Goal: Task Accomplishment & Management: Manage account settings

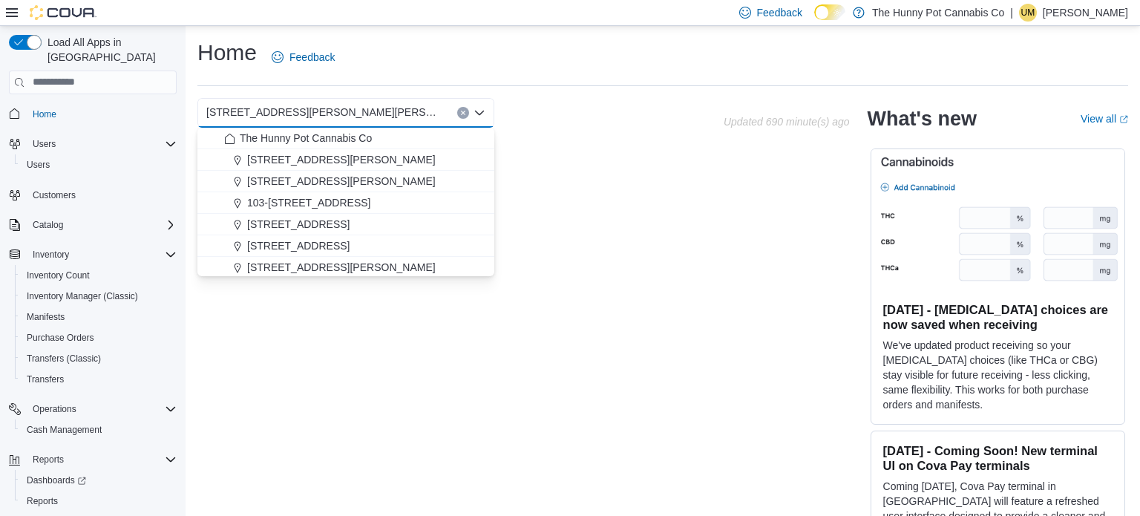
click at [1069, 19] on p "[PERSON_NAME]" at bounding box center [1085, 13] width 85 height 18
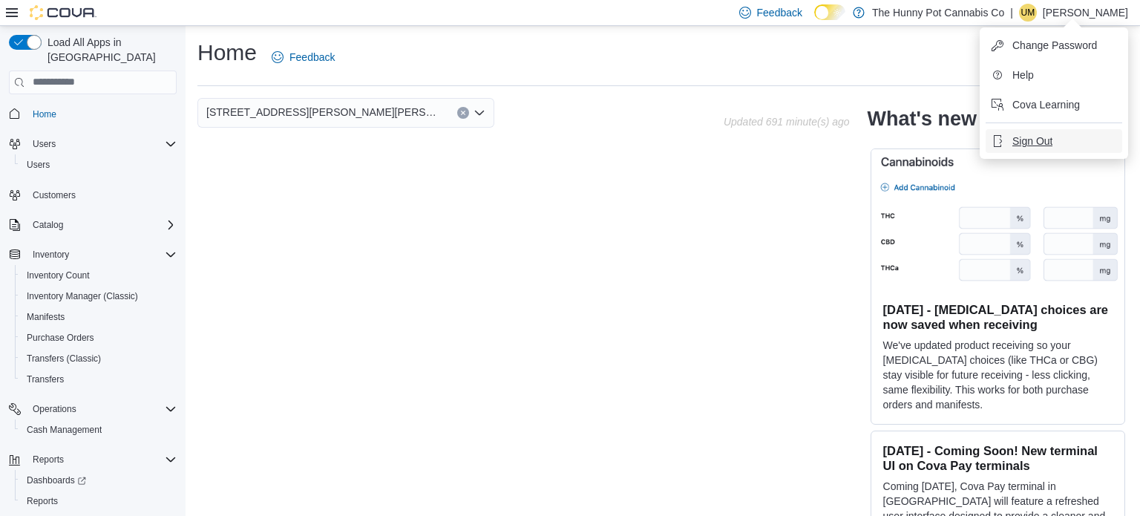
click at [1029, 131] on button "Sign Out" at bounding box center [1054, 141] width 137 height 24
